Goal: Navigation & Orientation: Find specific page/section

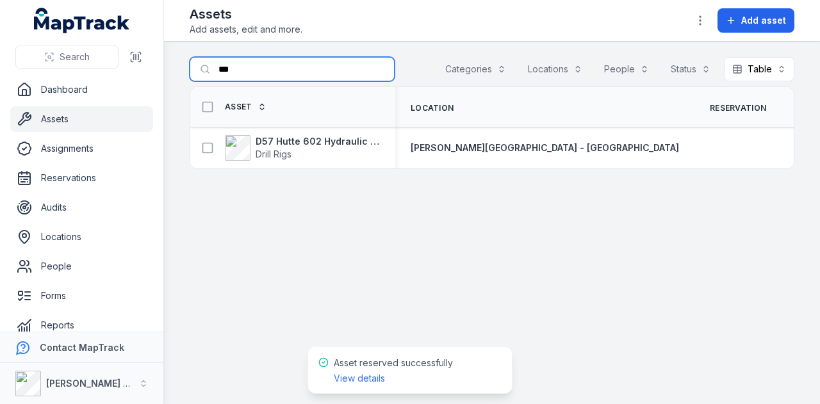
click at [279, 76] on input "***" at bounding box center [292, 69] width 205 height 24
type input "*"
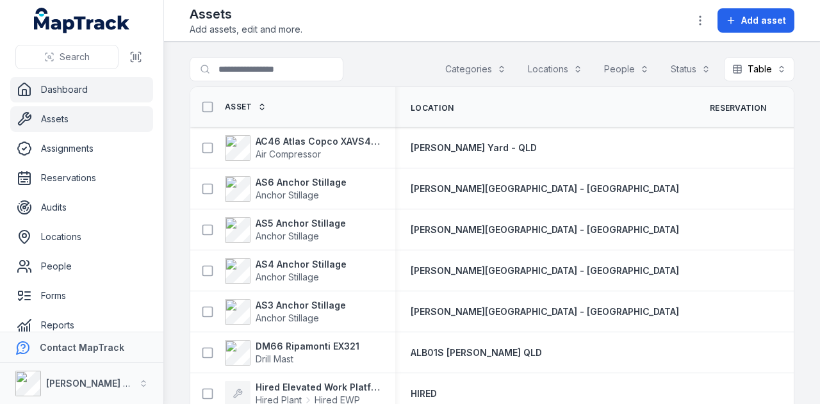
click at [96, 85] on link "Dashboard" at bounding box center [81, 90] width 143 height 26
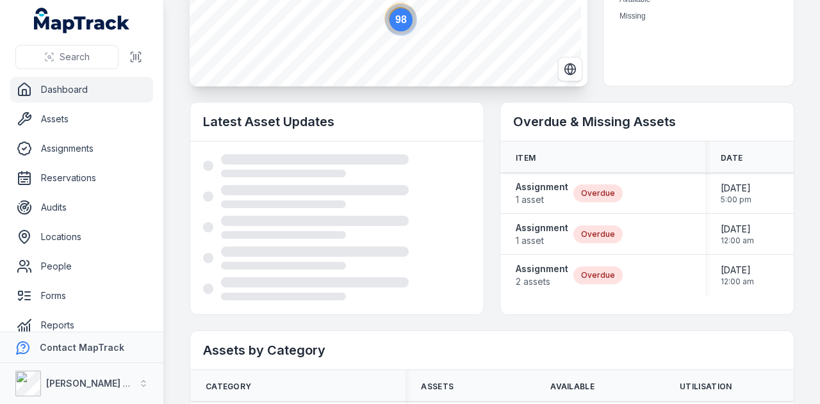
scroll to position [286, 0]
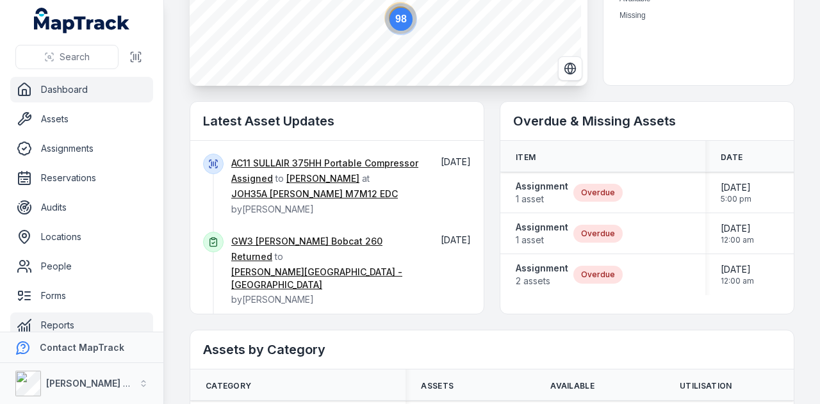
click at [90, 319] on link "Reports" at bounding box center [81, 325] width 143 height 26
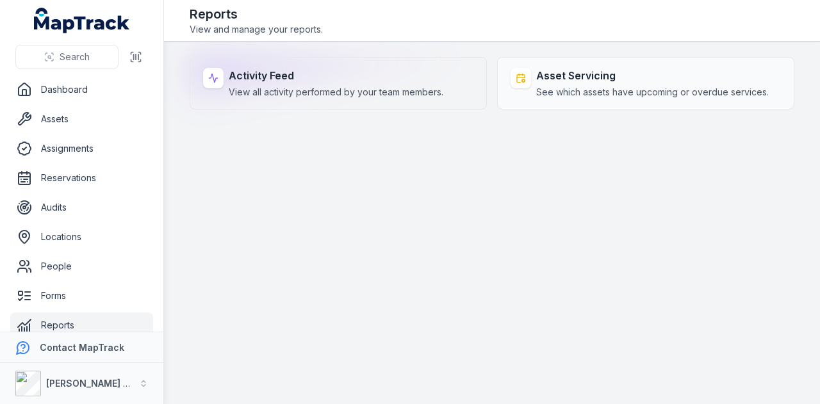
click at [339, 66] on div "Activity Feed View all activity performed by your team members." at bounding box center [338, 83] width 297 height 53
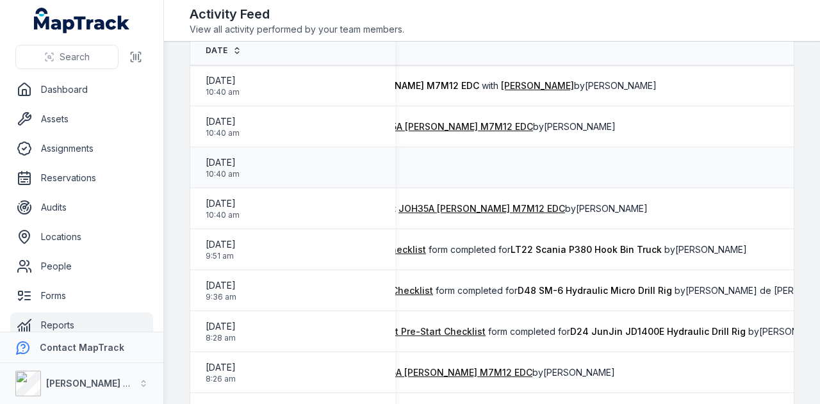
scroll to position [0, 400]
